Goal: Transaction & Acquisition: Book appointment/travel/reservation

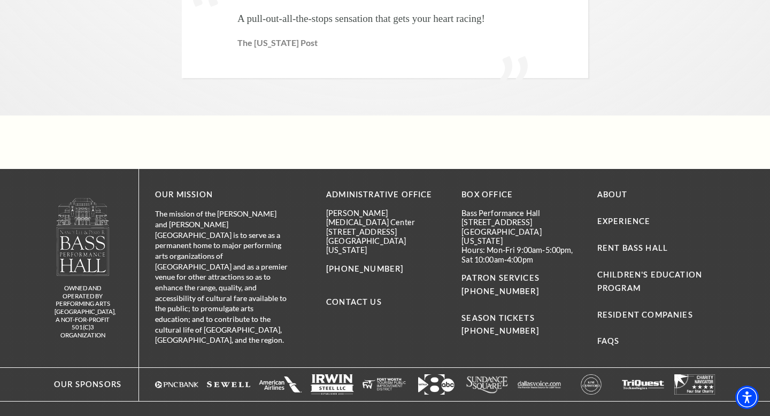
scroll to position [2609, 0]
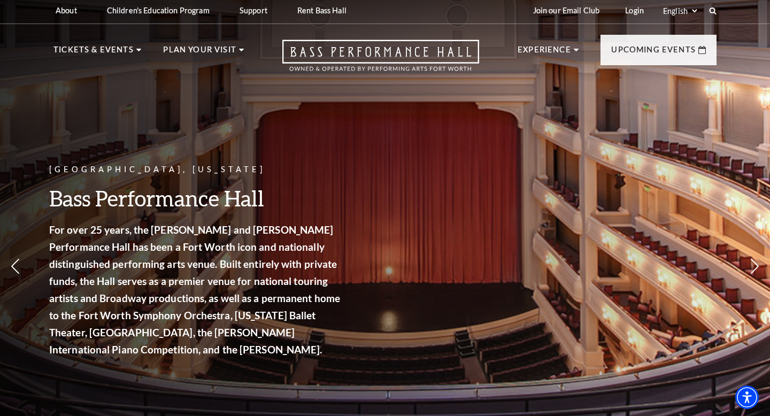
scroll to position [6, 0]
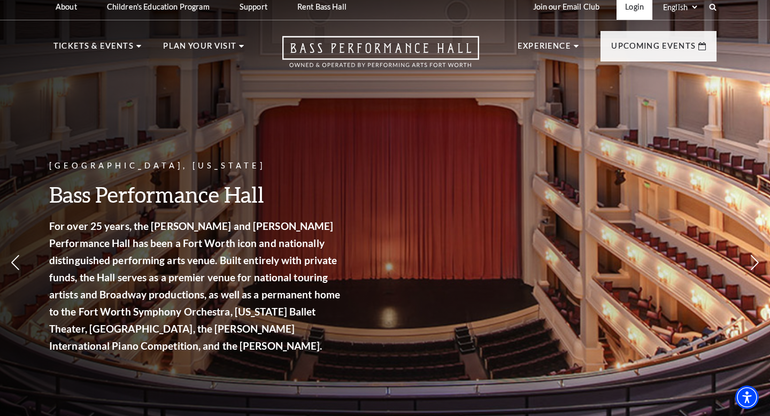
click at [637, 9] on link "Login" at bounding box center [635, 7] width 36 height 26
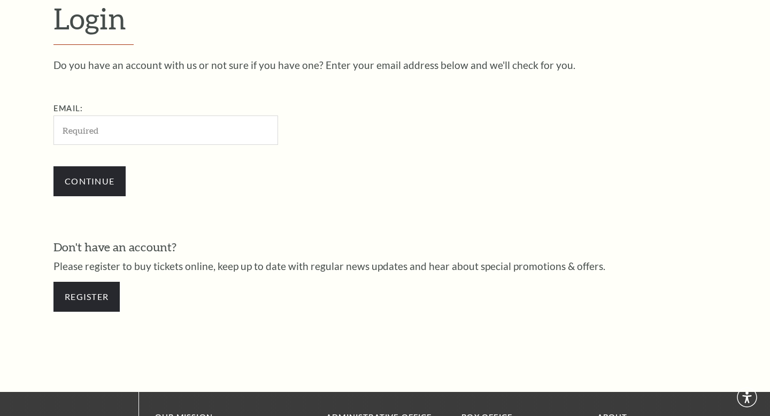
scroll to position [308, 0]
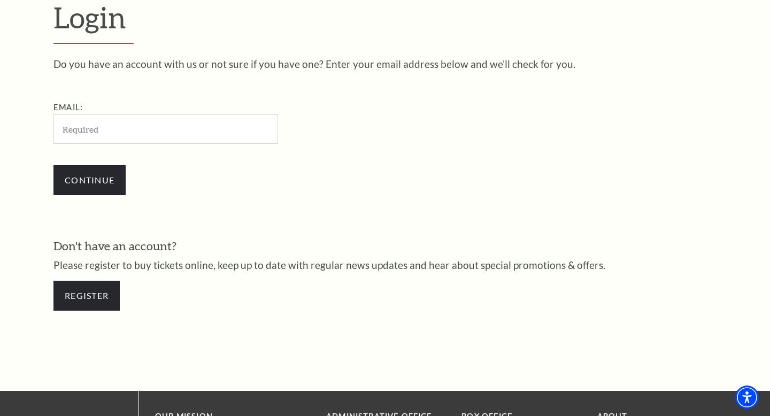
click at [120, 130] on input "Email:" at bounding box center [165, 128] width 225 height 29
type input "reedjackie15@gmail.com"
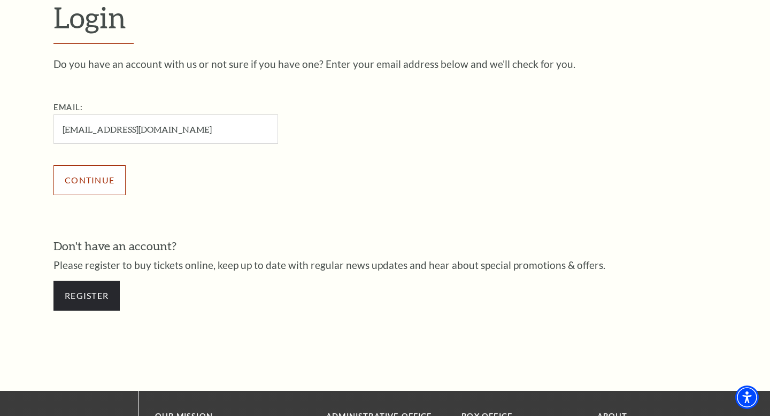
click at [97, 185] on input "Continue" at bounding box center [89, 180] width 72 height 30
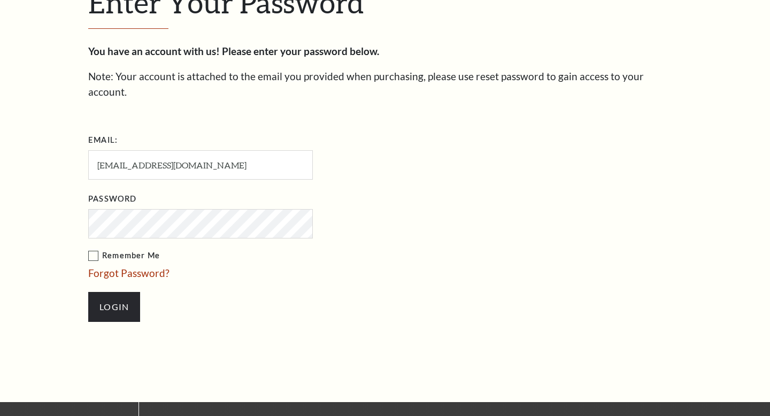
scroll to position [318, 0]
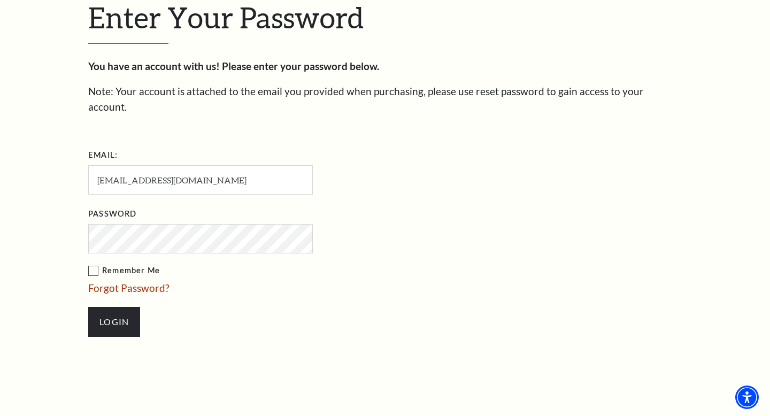
click at [91, 264] on label "Remember Me" at bounding box center [254, 270] width 332 height 13
click at [0, 0] on input "Remember Me" at bounding box center [0, 0] width 0 height 0
click at [112, 307] on input "Login" at bounding box center [114, 322] width 52 height 30
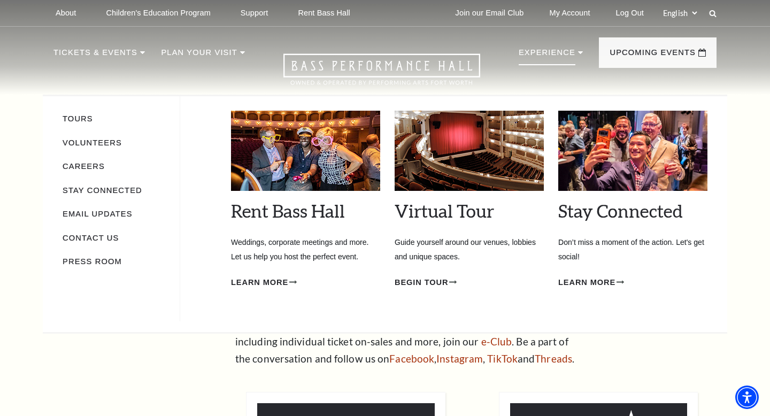
click at [578, 53] on icon at bounding box center [580, 52] width 5 height 3
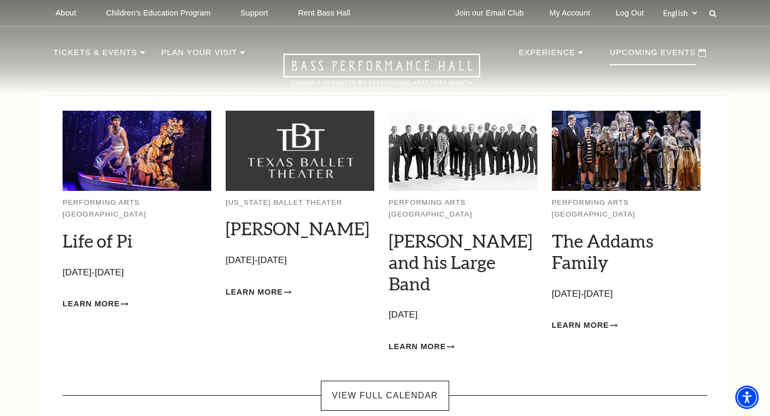
click at [635, 53] on p "Upcoming Events" at bounding box center [653, 55] width 86 height 19
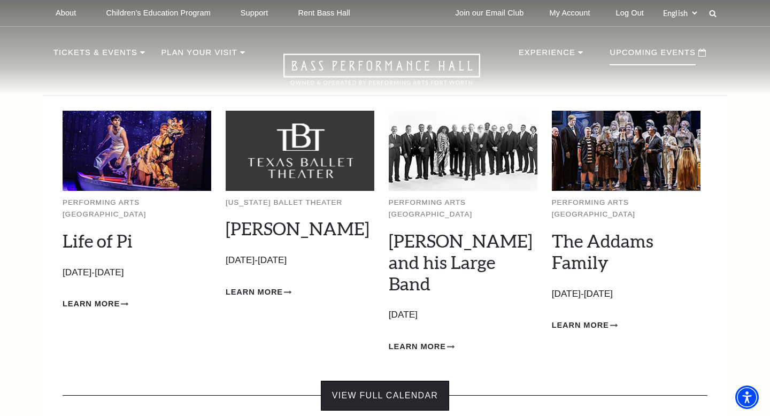
click at [393, 381] on link "View Full Calendar" at bounding box center [385, 396] width 128 height 30
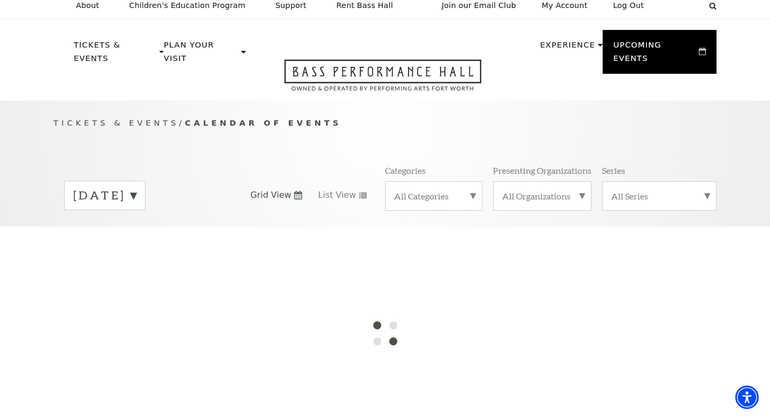
scroll to position [34, 0]
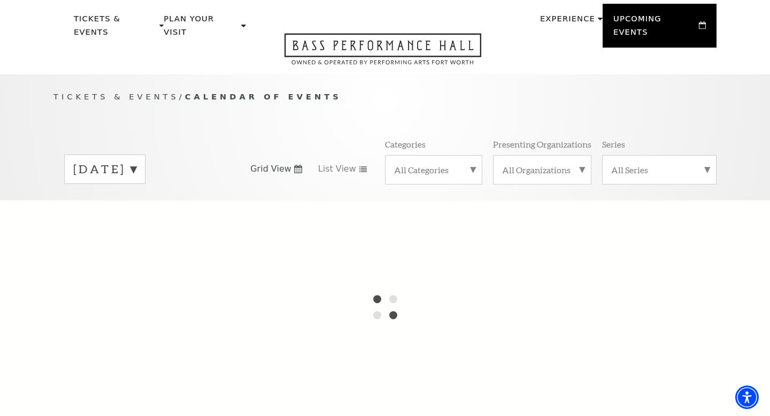
click at [136, 161] on label "[DATE]" at bounding box center [104, 169] width 63 height 17
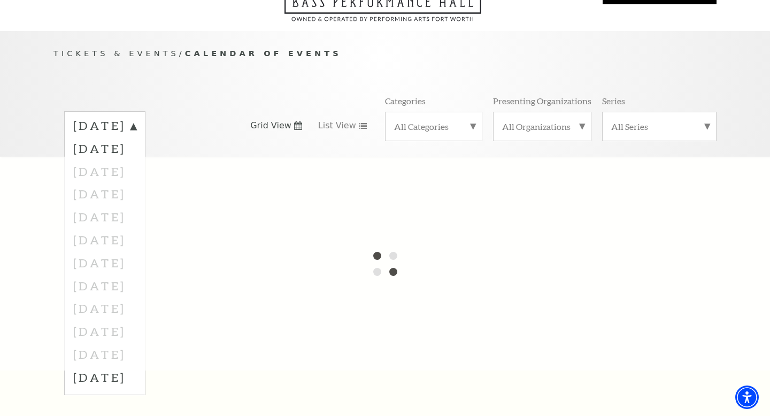
scroll to position [77, 0]
click at [136, 118] on label "[DATE]" at bounding box center [104, 127] width 63 height 19
click at [136, 118] on label "[DATE]" at bounding box center [104, 126] width 63 height 17
click at [126, 366] on label "[DATE]" at bounding box center [104, 377] width 63 height 23
click at [136, 118] on label "[DATE]" at bounding box center [104, 126] width 63 height 17
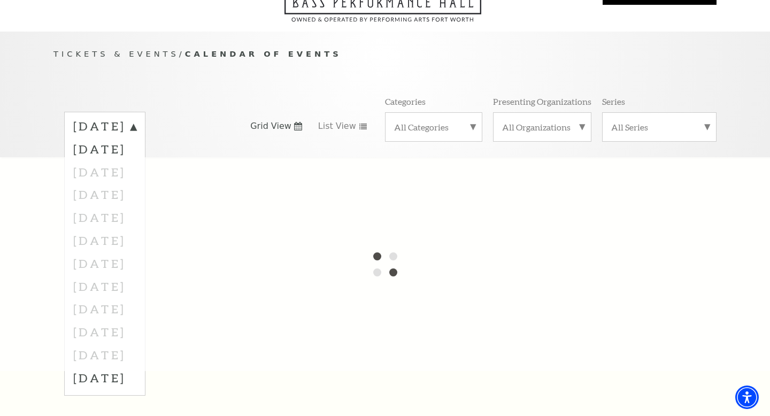
click at [136, 118] on label "September 2025" at bounding box center [104, 127] width 63 height 19
click at [468, 119] on div "All Categories" at bounding box center [433, 126] width 97 height 29
click at [468, 121] on label "All Categories" at bounding box center [433, 128] width 79 height 14
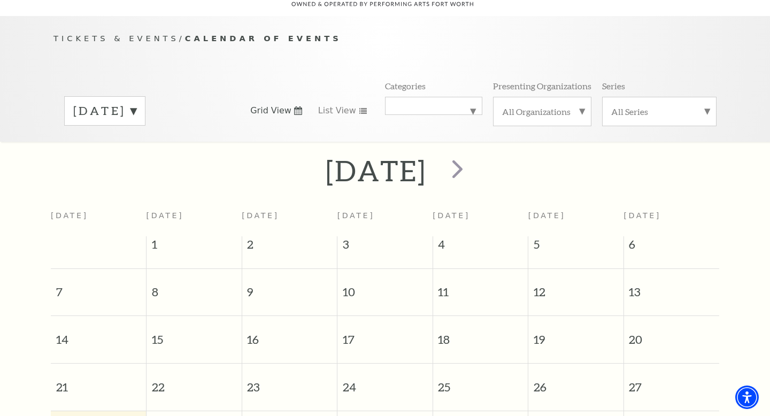
scroll to position [95, 0]
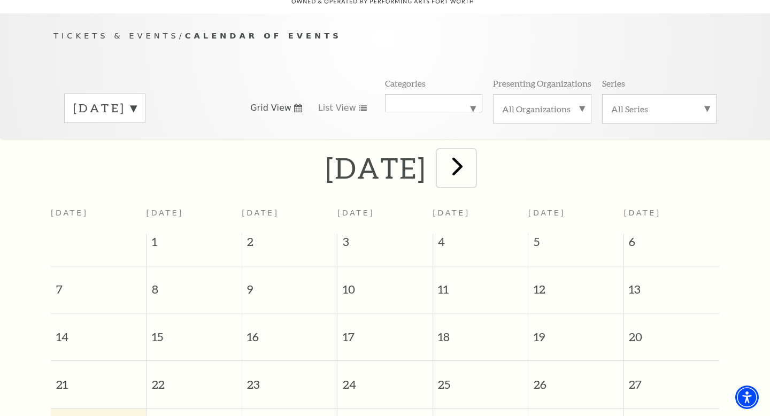
click at [473, 156] on span "next" at bounding box center [457, 166] width 30 height 30
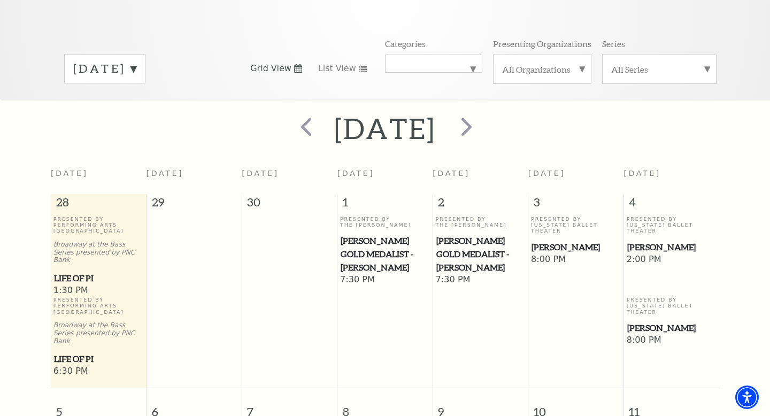
scroll to position [135, 0]
click at [136, 59] on label "October 2025" at bounding box center [104, 67] width 63 height 17
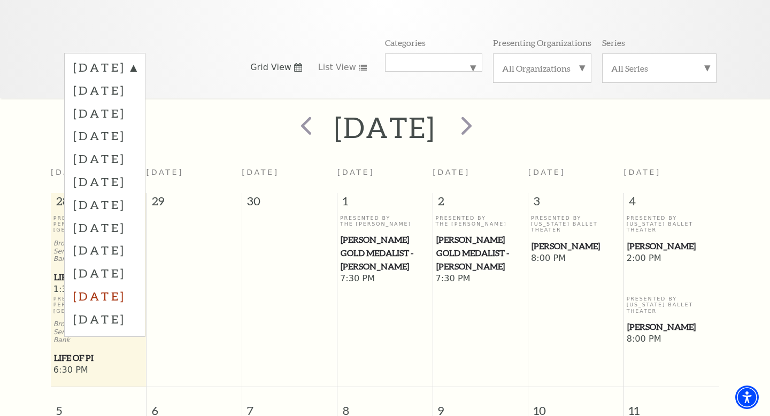
click at [98, 285] on label "July 2026" at bounding box center [104, 296] width 63 height 23
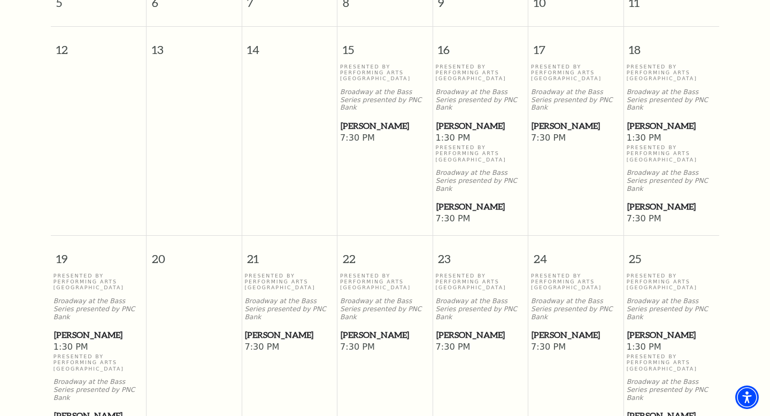
scroll to position [600, 0]
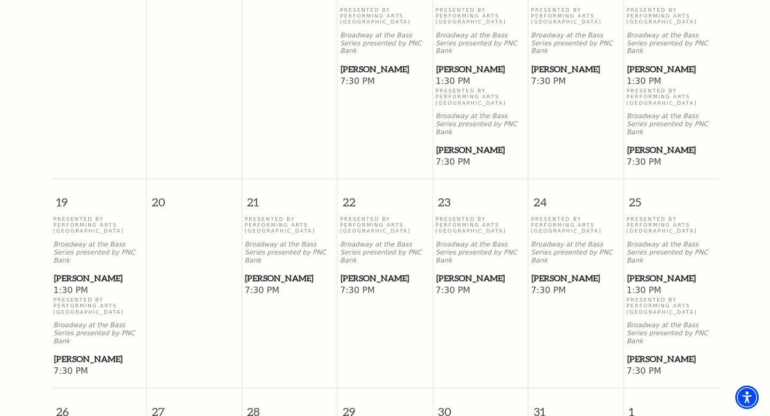
click at [651, 353] on span "[PERSON_NAME]" at bounding box center [672, 359] width 89 height 13
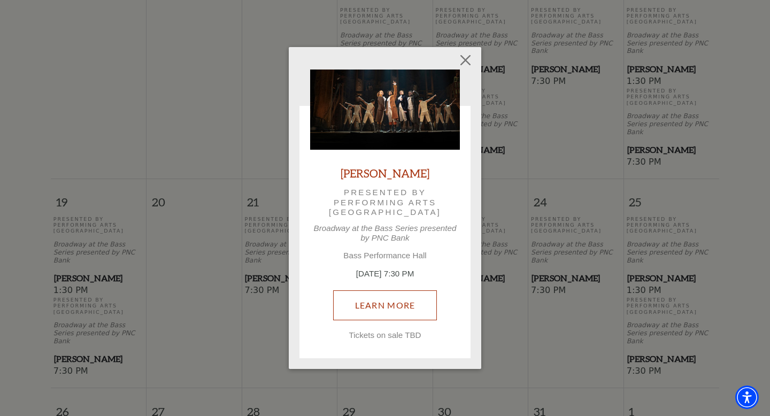
click at [378, 308] on link "Learn More" at bounding box center [385, 305] width 104 height 30
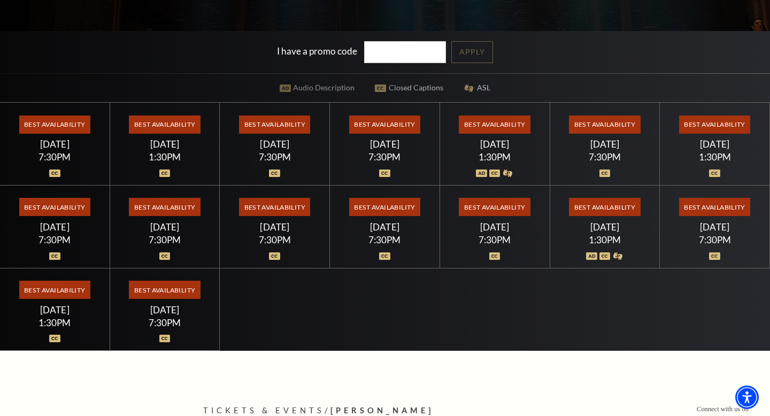
scroll to position [295, 0]
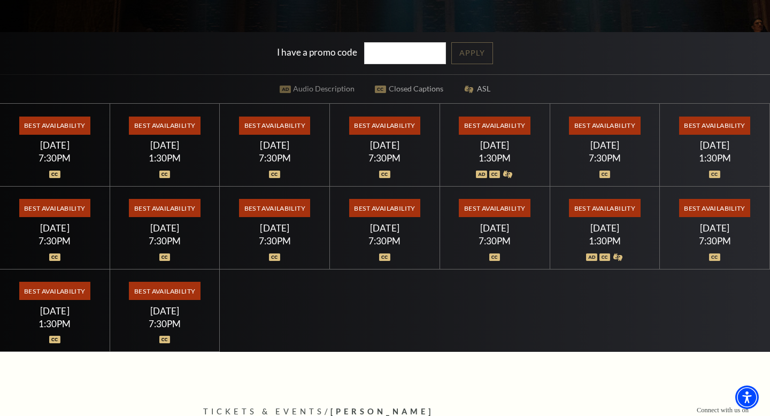
click at [600, 210] on span "Best Availability" at bounding box center [604, 208] width 71 height 18
click at [603, 213] on span "Best Availability" at bounding box center [604, 208] width 71 height 18
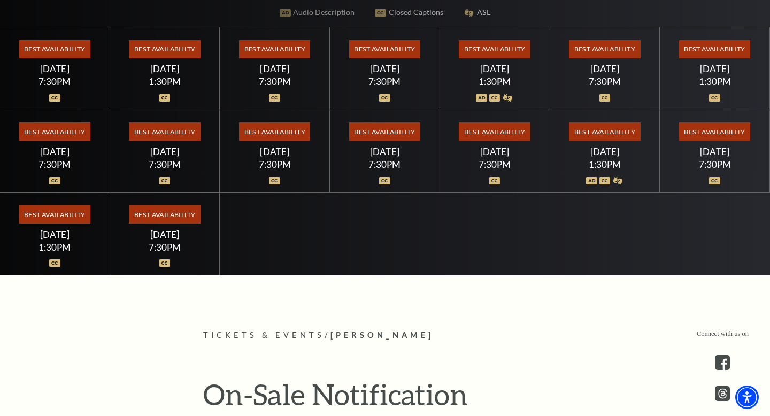
scroll to position [0, 0]
